Goal: Find specific page/section: Find specific page/section

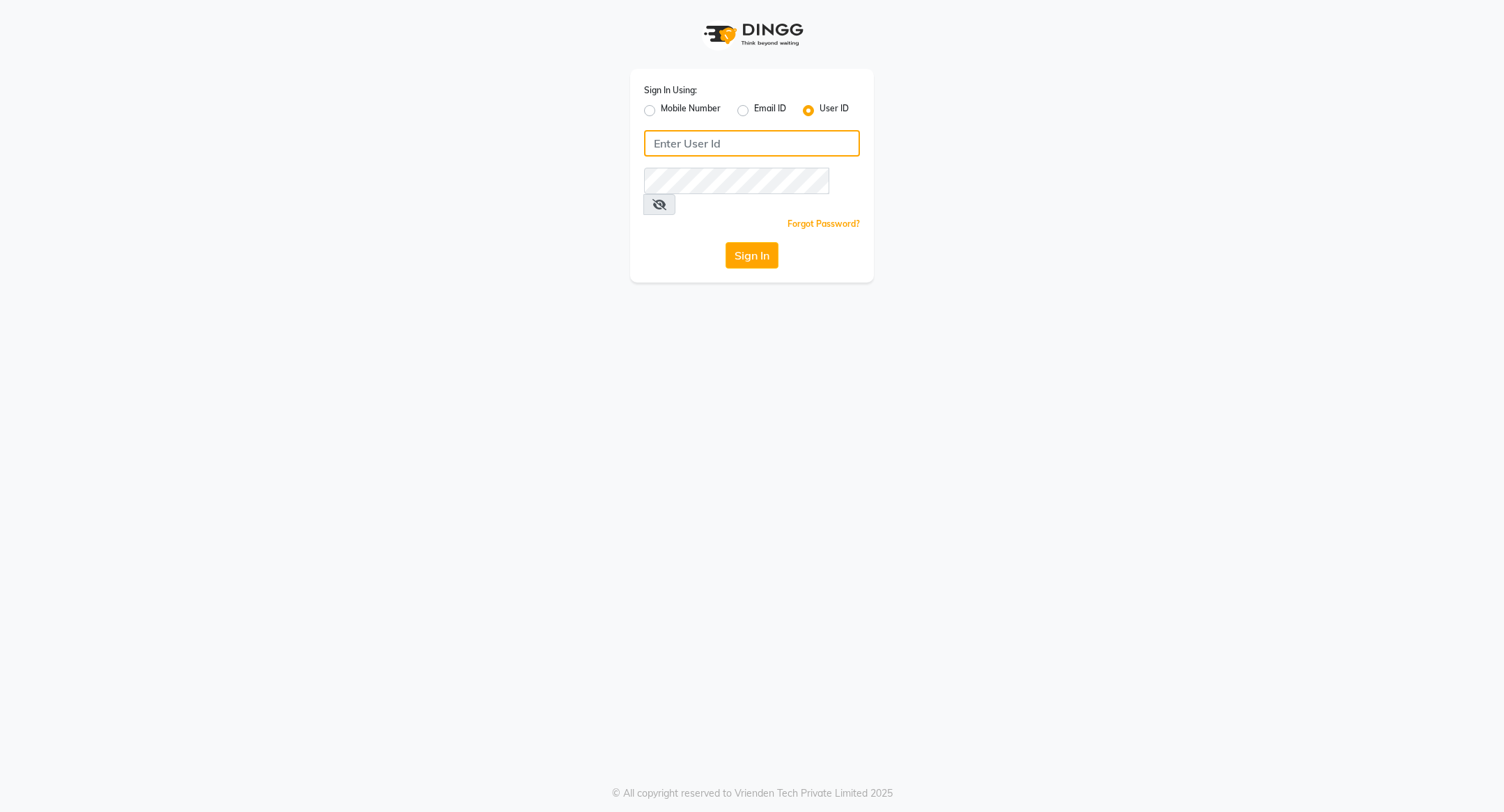
click at [748, 148] on input "Username" at bounding box center [751, 143] width 216 height 26
click at [749, 113] on div "Email ID" at bounding box center [761, 110] width 49 height 16
click at [728, 153] on input "Username" at bounding box center [751, 143] width 216 height 26
click at [754, 110] on label "Email ID" at bounding box center [770, 110] width 32 height 16
click at [754, 110] on input "Email ID" at bounding box center [759, 107] width 9 height 9
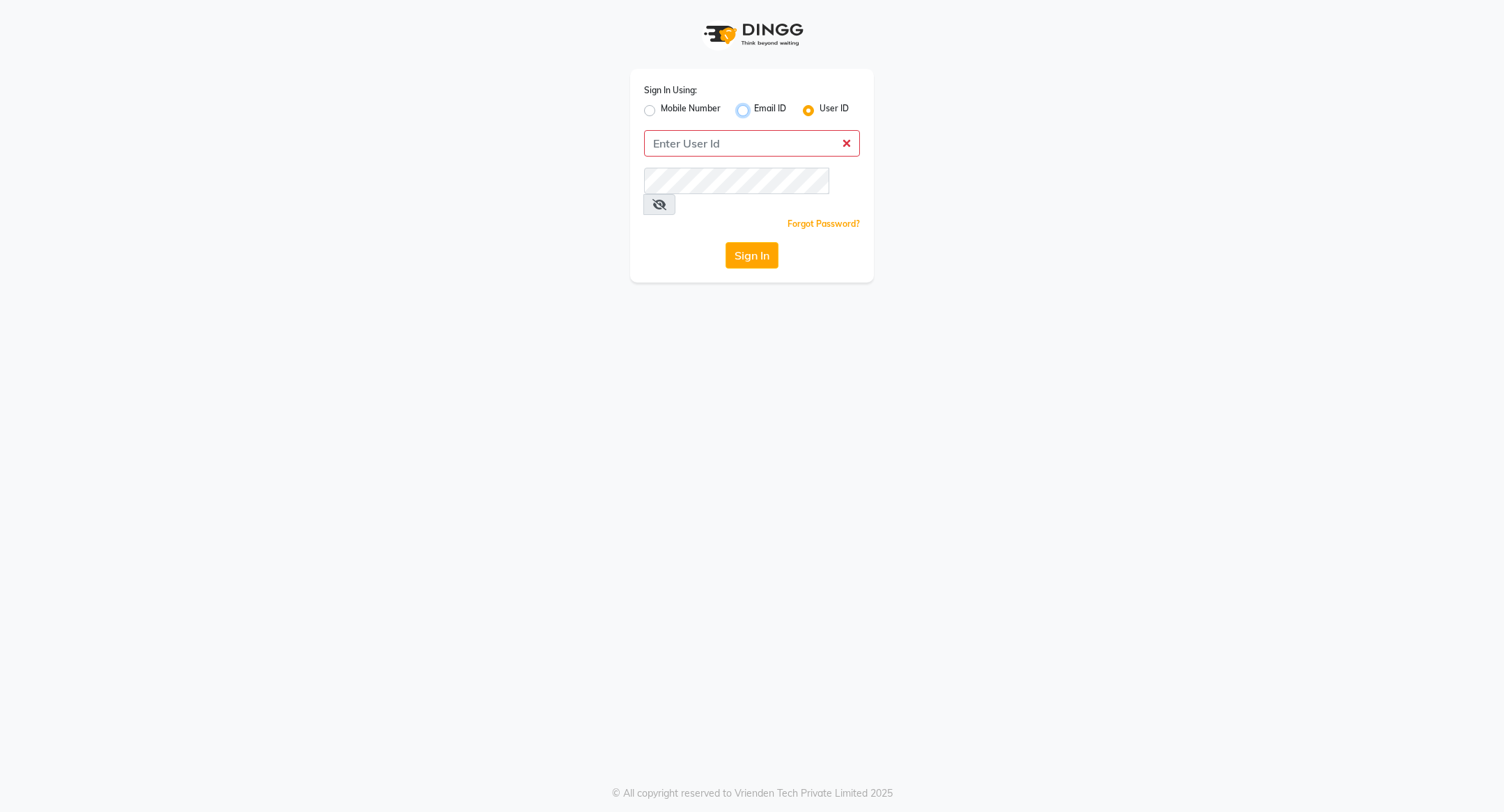
radio input "true"
radio input "false"
click at [739, 135] on input "Username" at bounding box center [751, 143] width 216 height 26
type input "[EMAIL_ADDRESS][DOMAIN_NAME]"
click at [754, 252] on div "Sign In Using: Mobile Number Email ID User ID [EMAIL_ADDRESS][DOMAIN_NAME] Reme…" at bounding box center [752, 175] width 243 height 213
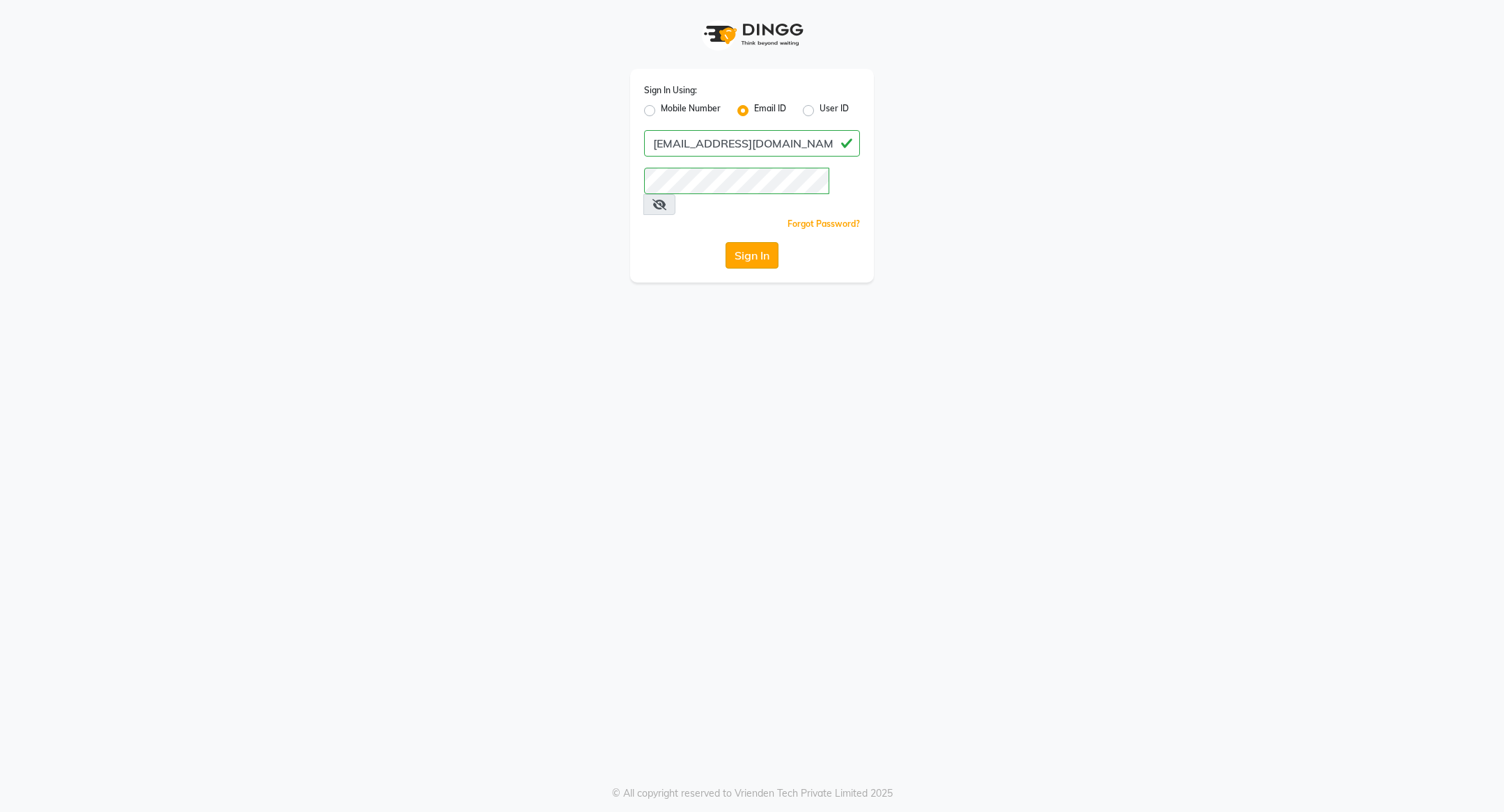
click at [757, 245] on button "Sign In" at bounding box center [752, 254] width 53 height 26
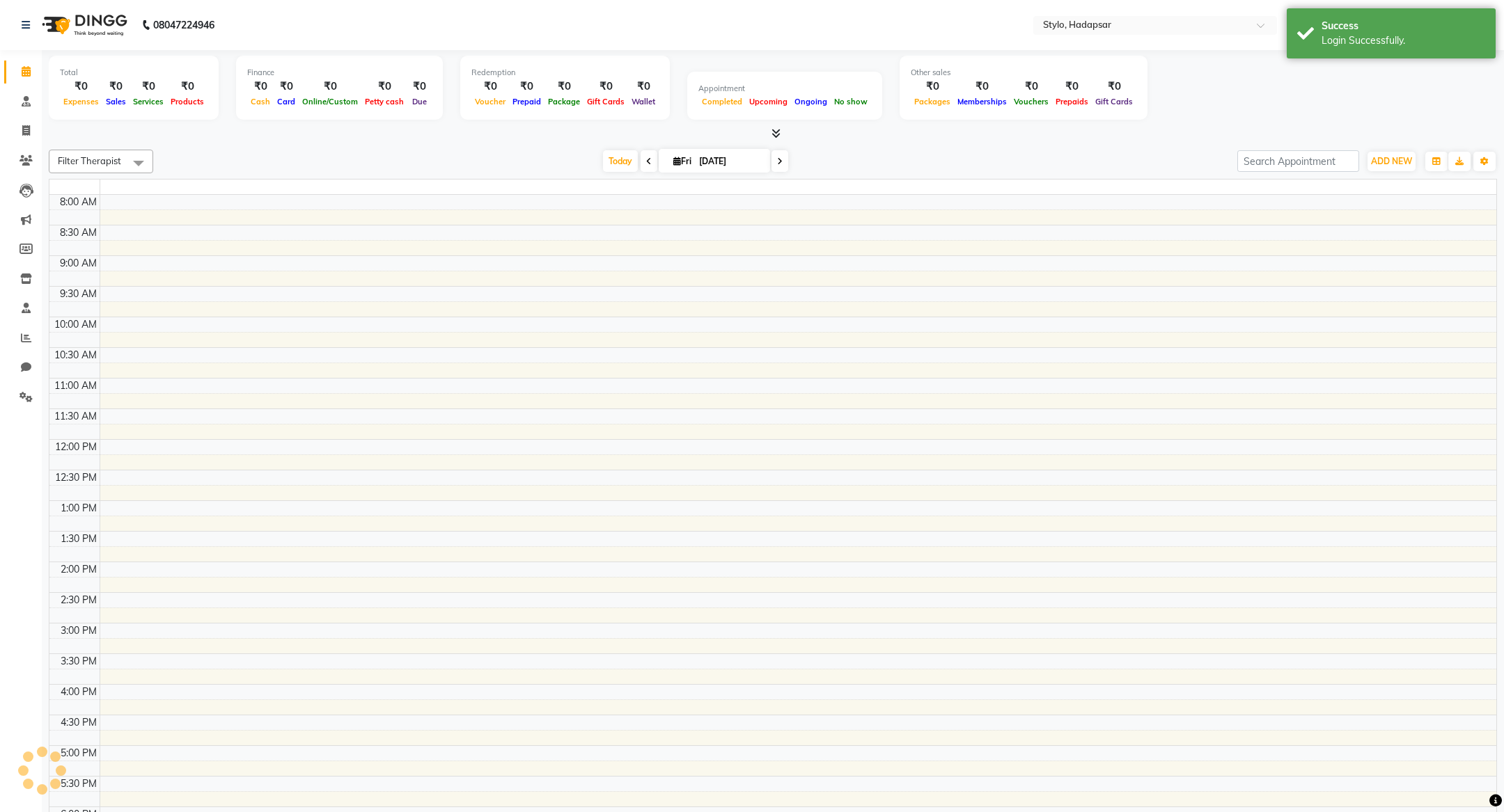
select select "en"
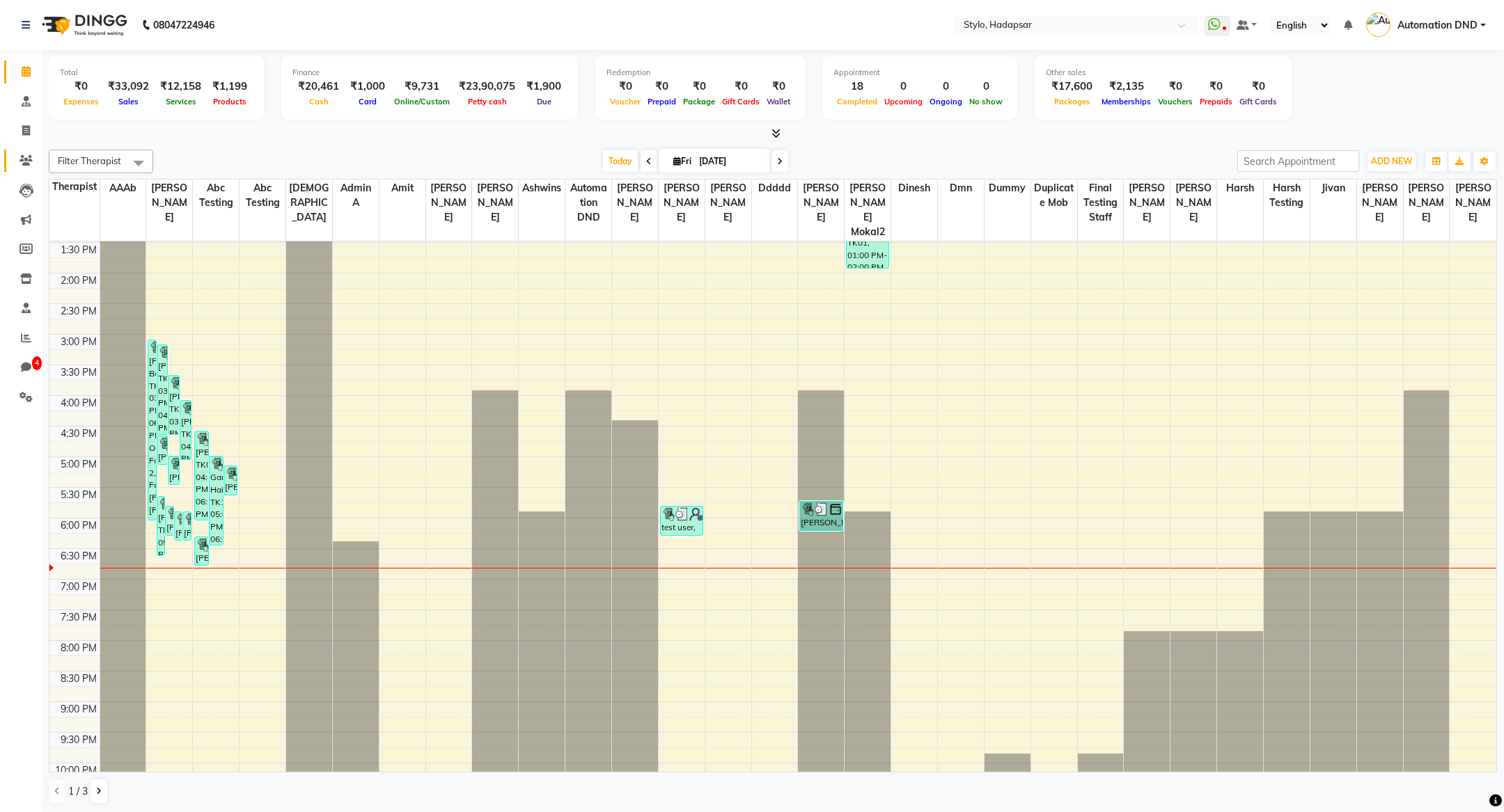
click at [25, 162] on icon at bounding box center [26, 160] width 13 height 10
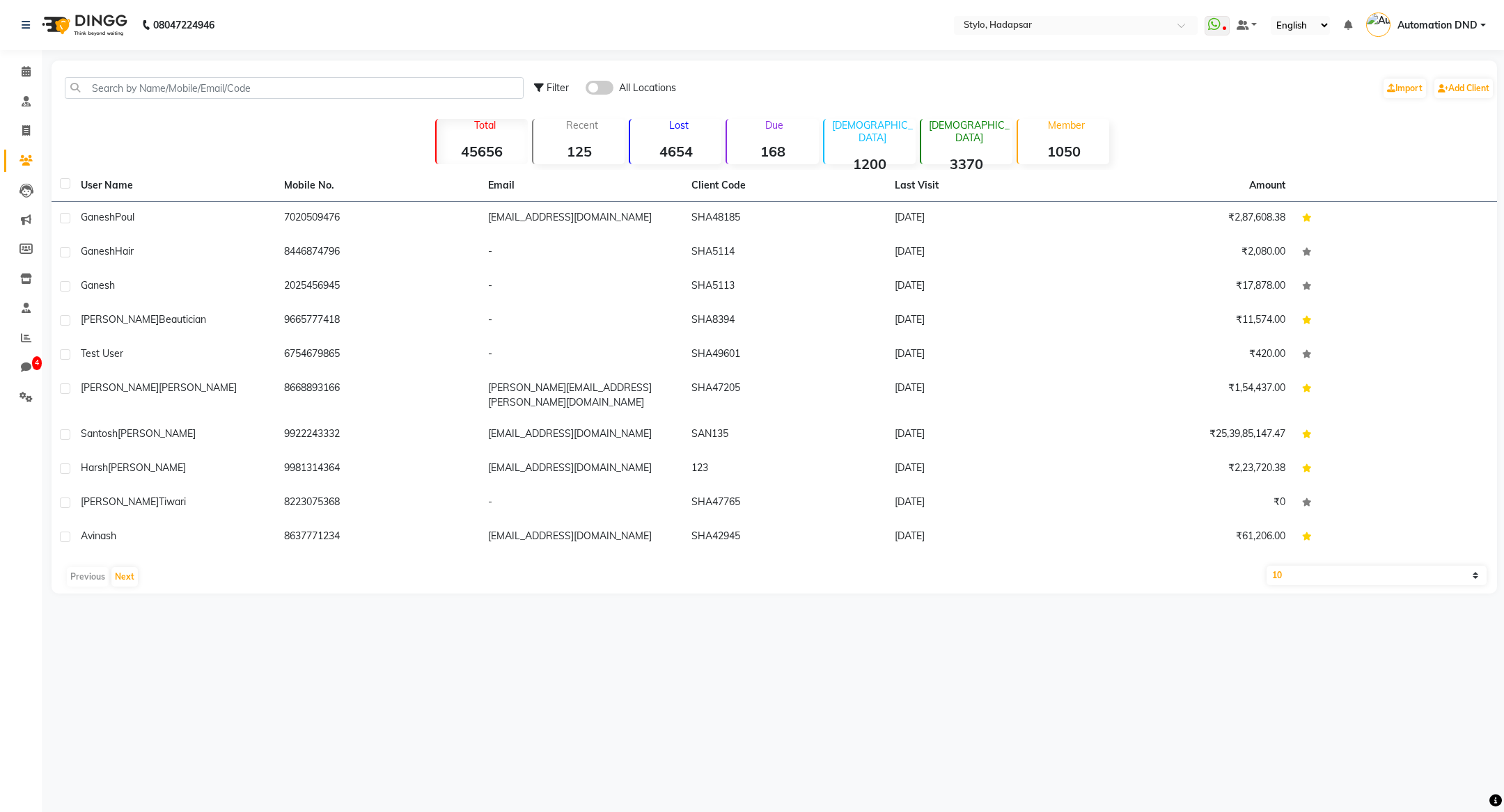
click at [204, 215] on div "[PERSON_NAME]" at bounding box center [174, 218] width 187 height 15
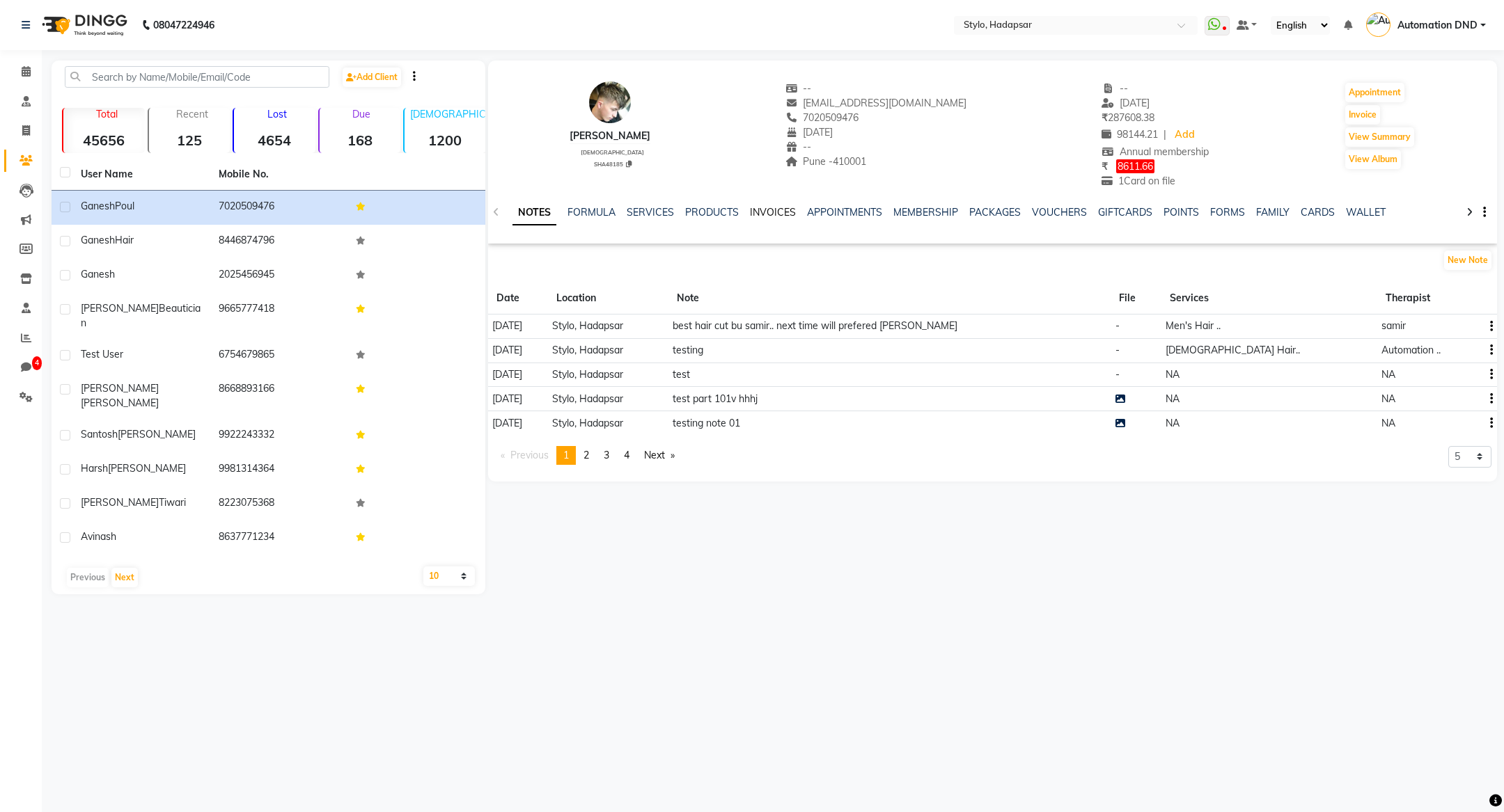
click at [767, 212] on link "INVOICES" at bounding box center [773, 212] width 46 height 13
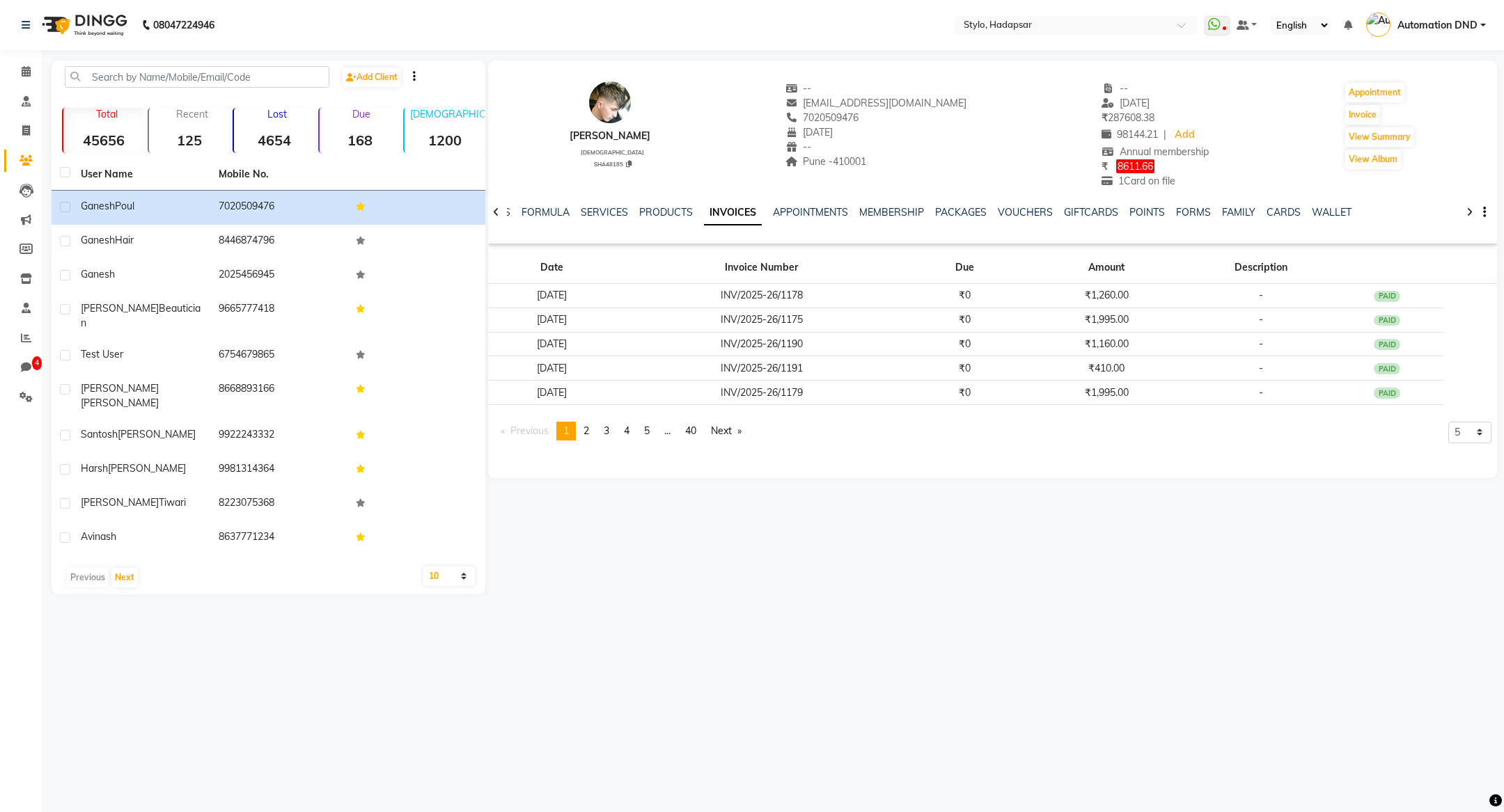
click at [1397, 301] on div "PAID" at bounding box center [1387, 296] width 26 height 11
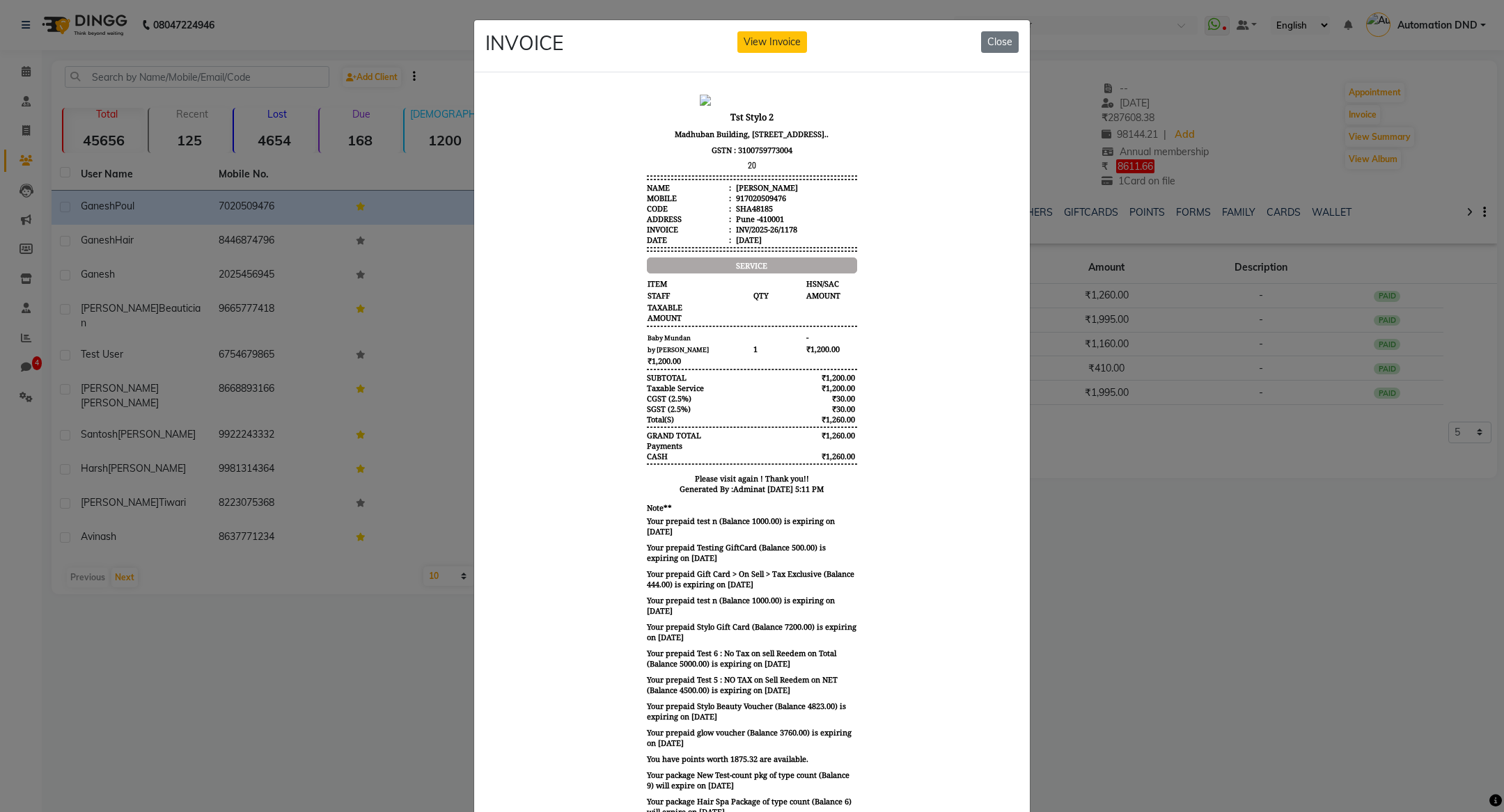
click at [989, 39] on button "Close" at bounding box center [1000, 42] width 37 height 22
